Goal: Share content

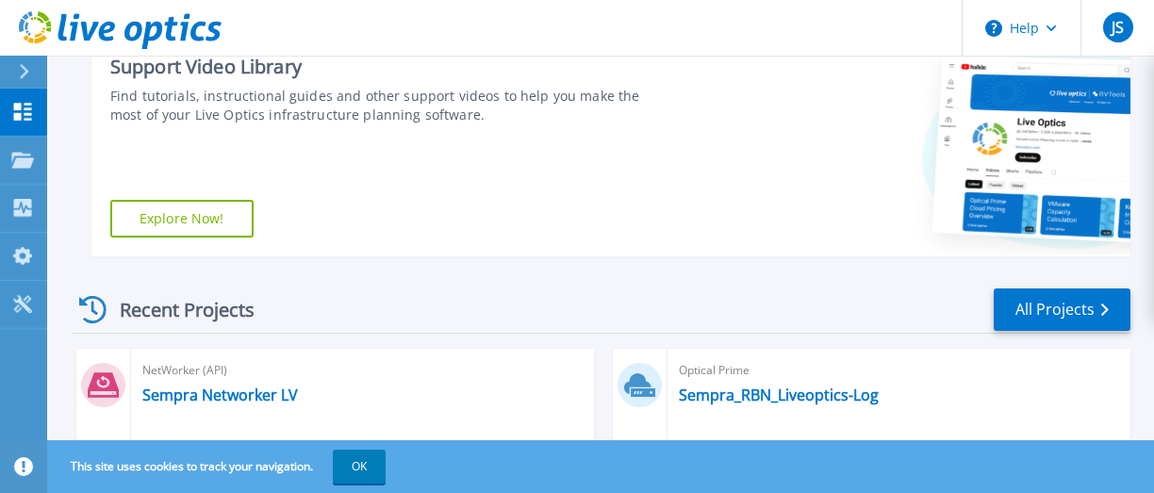
scroll to position [566, 0]
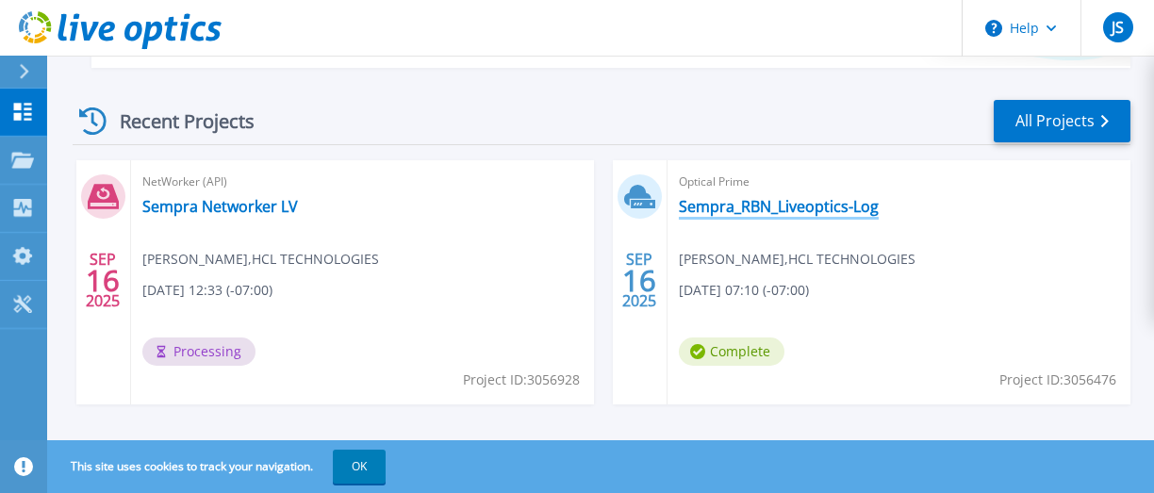
click at [777, 203] on link "Sempra_RBN_Liveoptics-Log" at bounding box center [779, 206] width 200 height 19
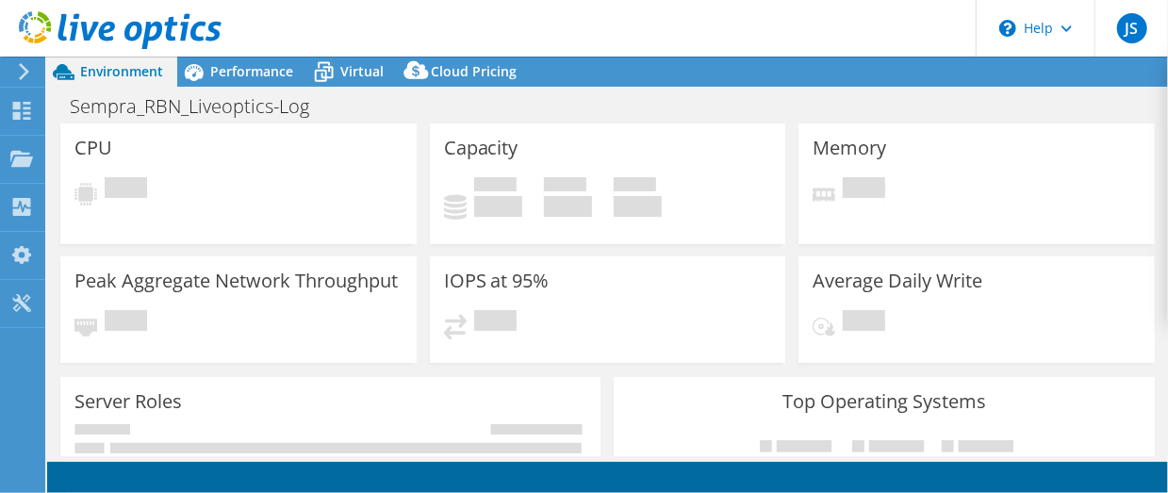
select select "USD"
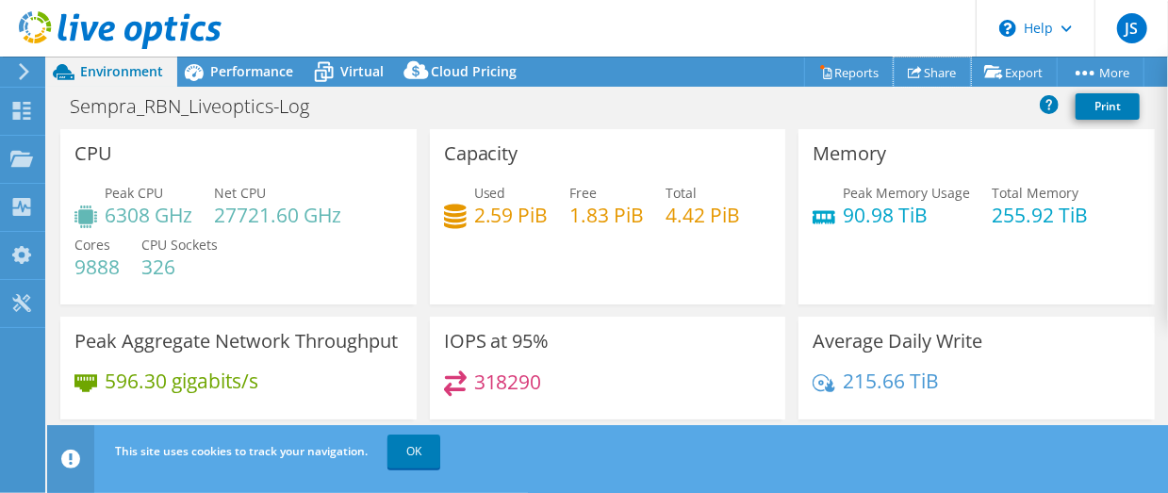
click at [927, 68] on link "Share" at bounding box center [932, 71] width 77 height 29
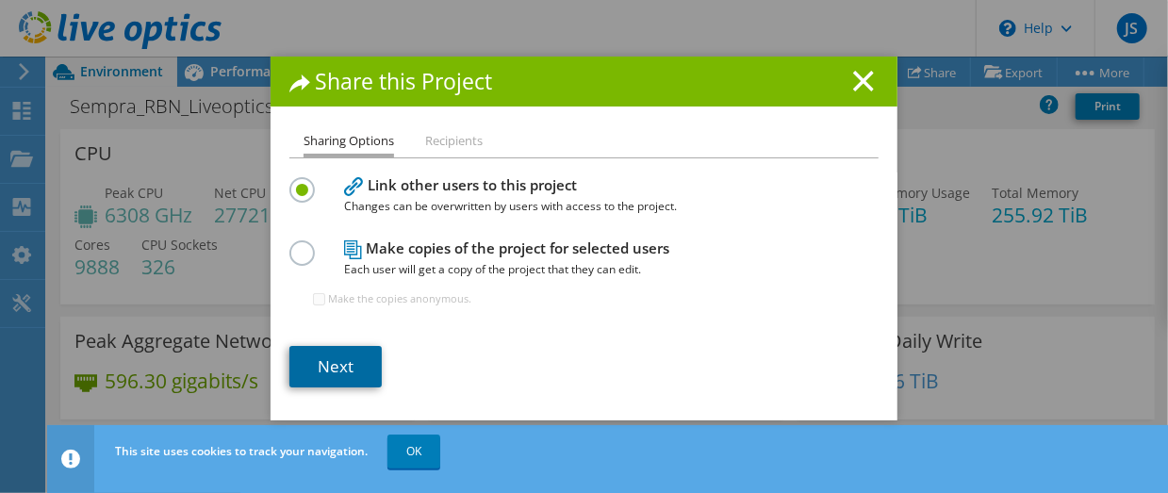
click at [342, 372] on link "Next" at bounding box center [335, 366] width 92 height 41
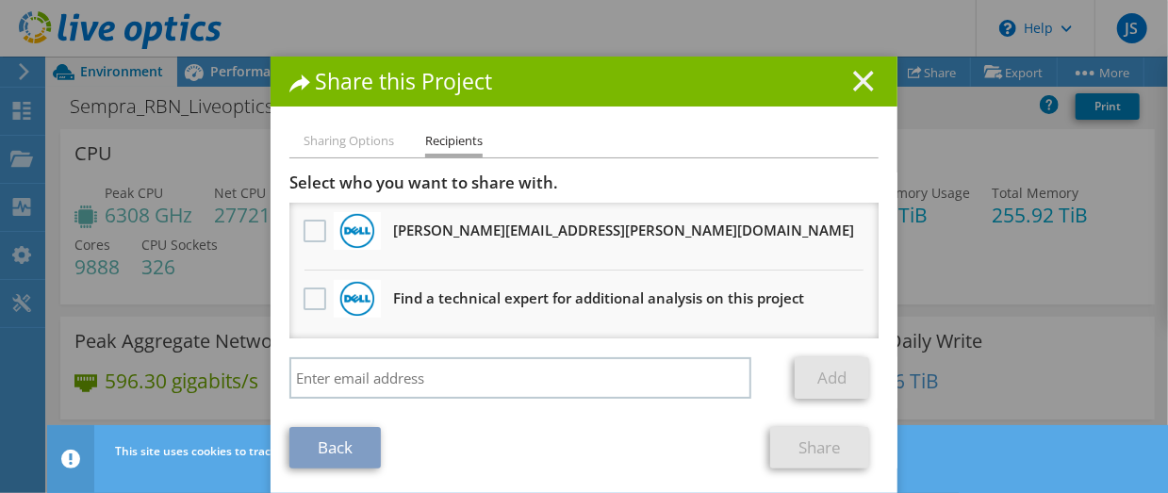
click at [860, 77] on line at bounding box center [863, 81] width 19 height 19
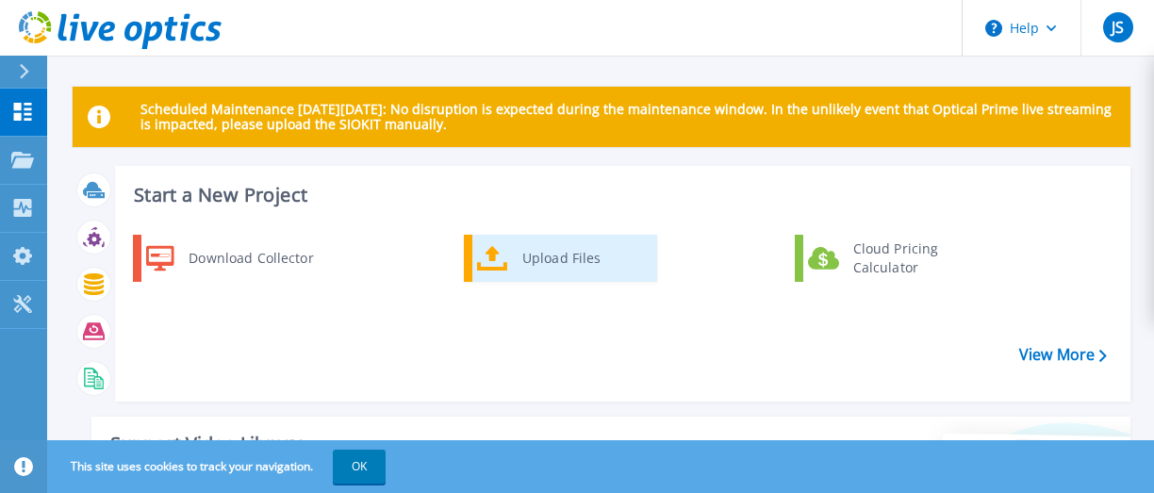
click at [565, 266] on div "Upload Files" at bounding box center [582, 258] width 139 height 38
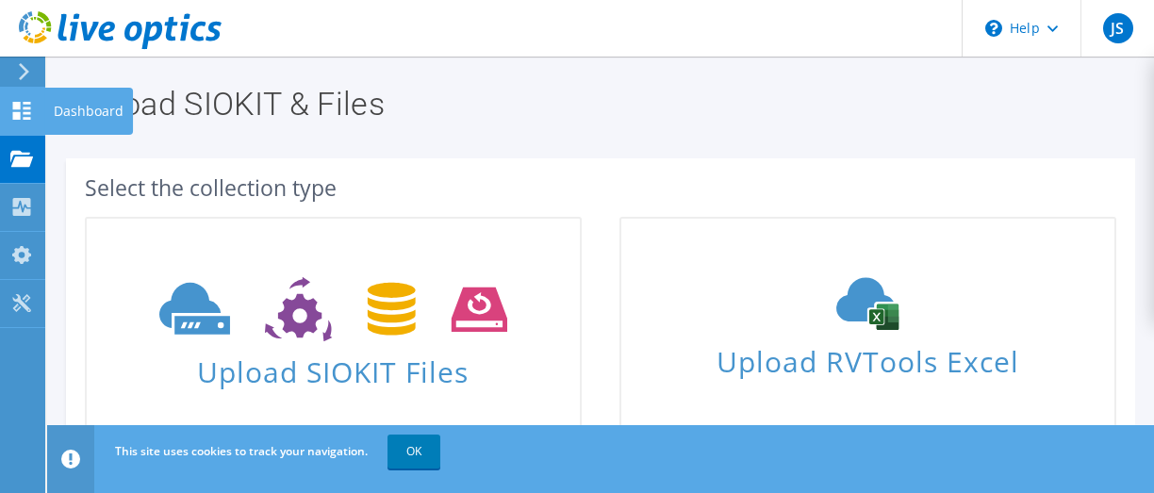
click at [64, 117] on div "Dashboard" at bounding box center [88, 111] width 89 height 47
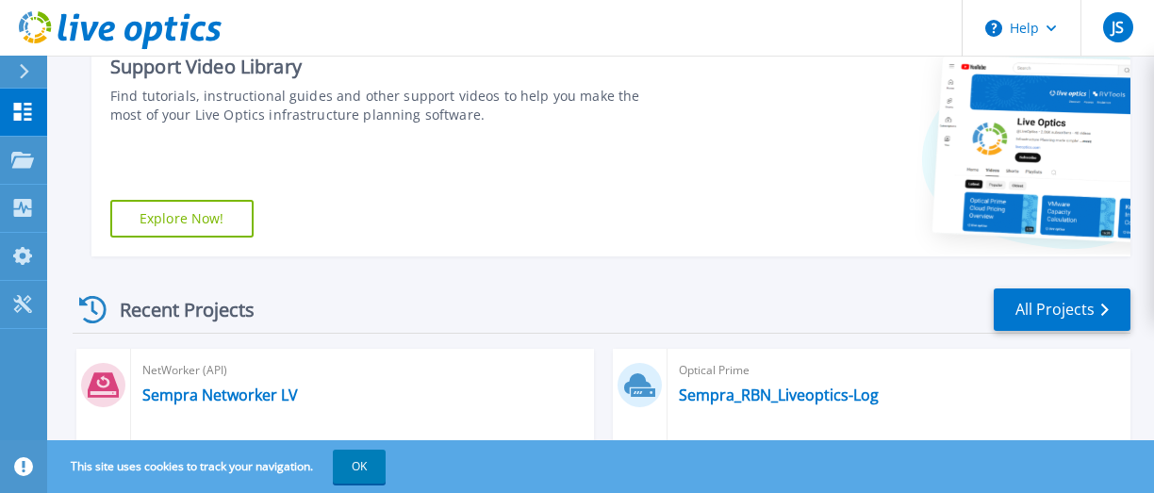
scroll to position [566, 0]
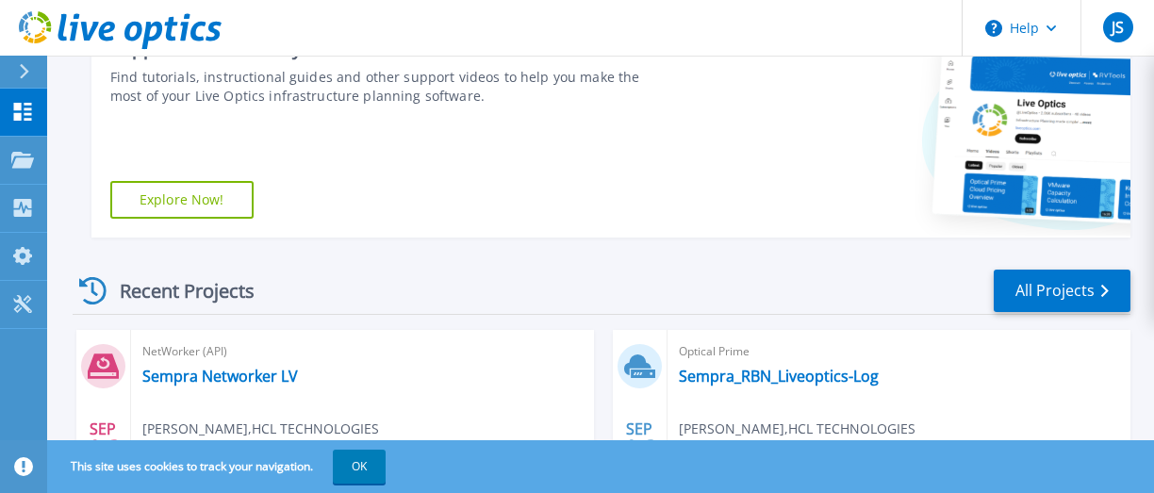
scroll to position [584, 0]
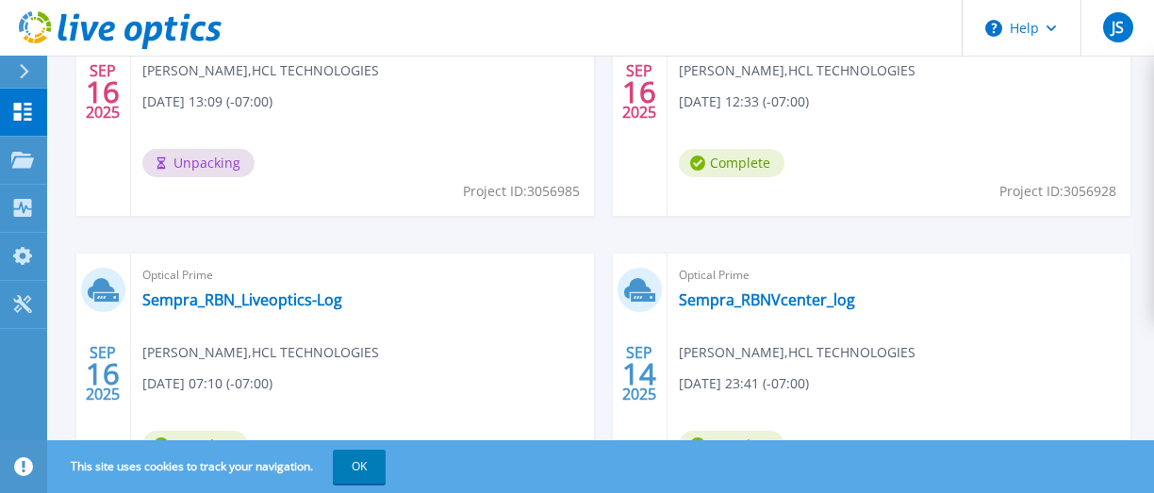
scroll to position [566, 0]
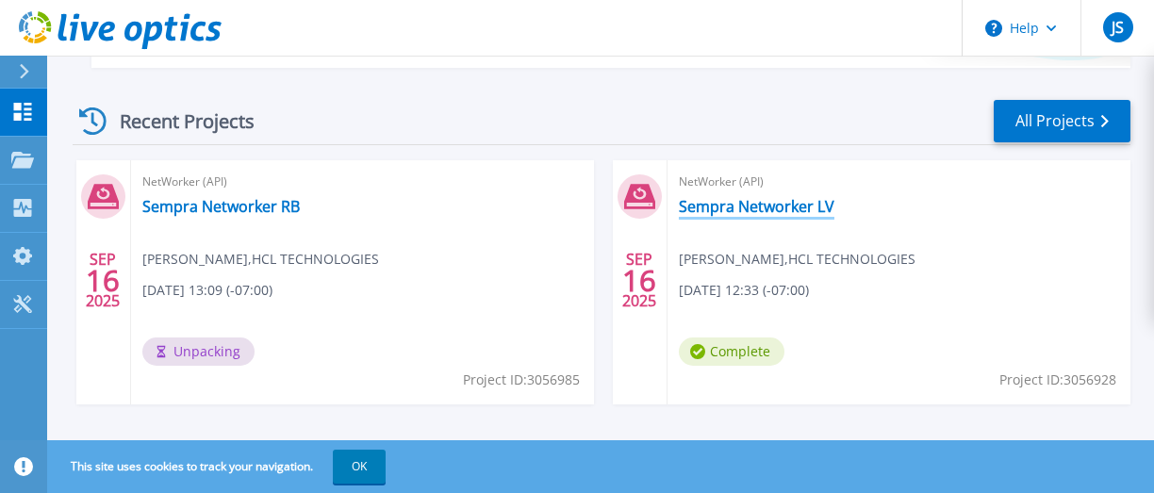
click at [725, 211] on link "Sempra Networker LV" at bounding box center [757, 206] width 156 height 19
